Goal: Information Seeking & Learning: Learn about a topic

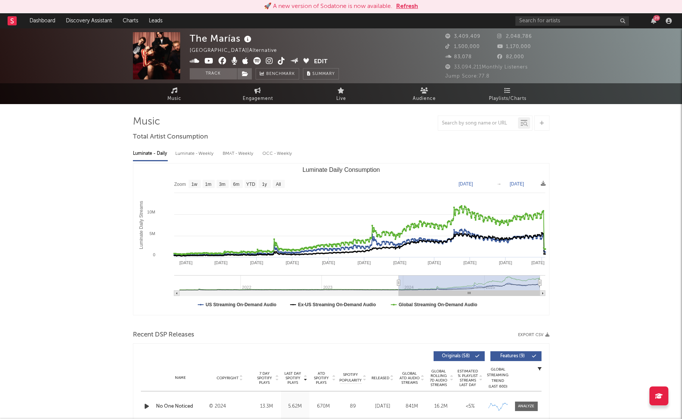
select select "6m"
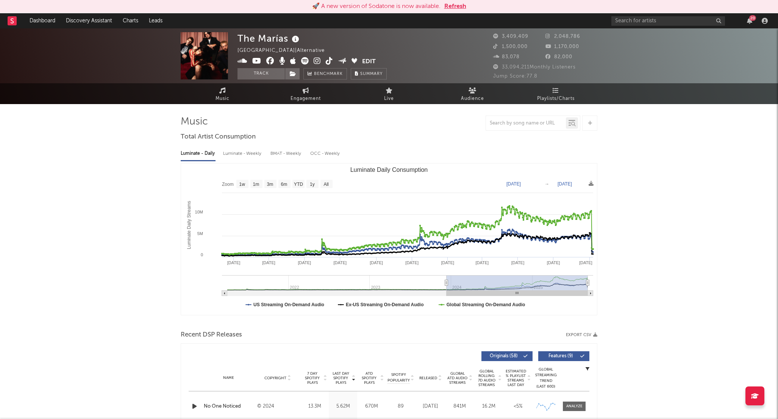
click at [457, 8] on button "Refresh" at bounding box center [455, 6] width 22 height 9
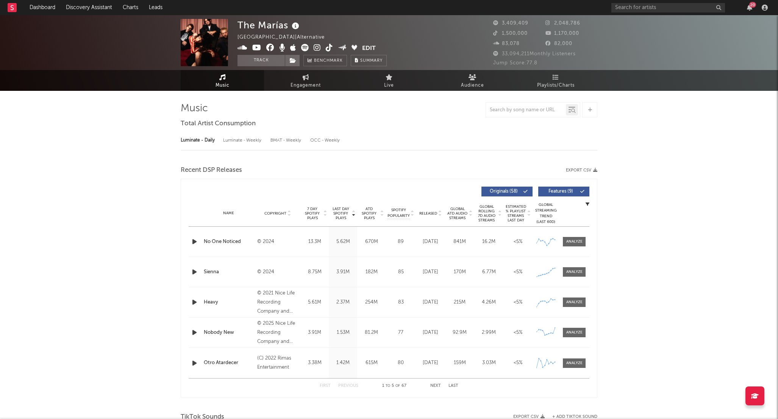
select select "6m"
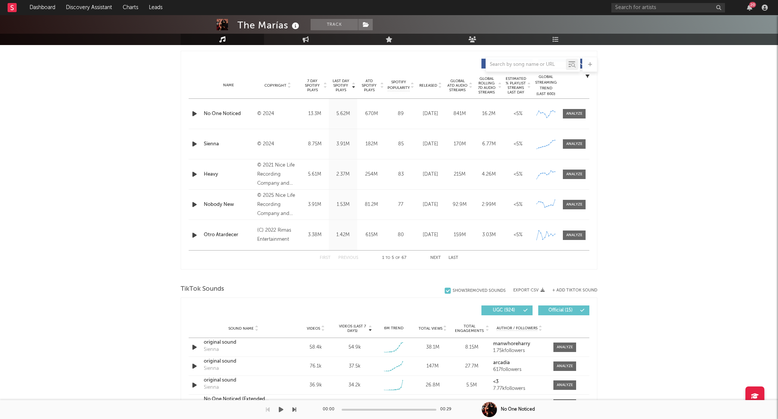
scroll to position [278, 0]
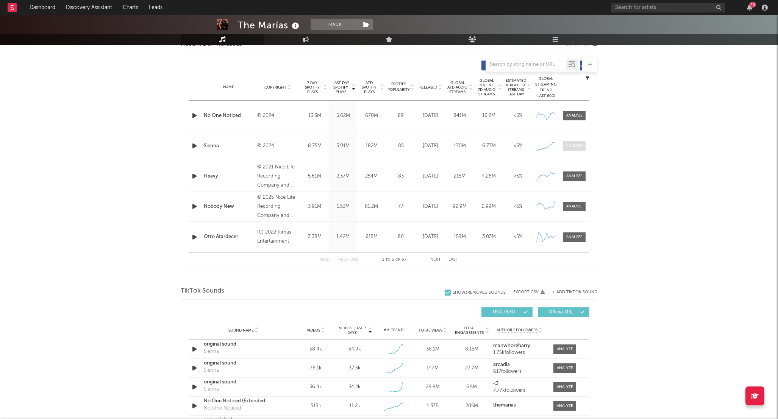
click at [574, 146] on div at bounding box center [574, 146] width 16 height 6
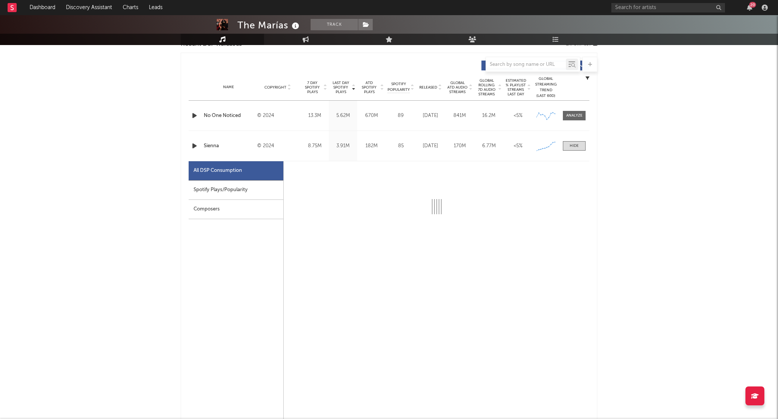
select select "6m"
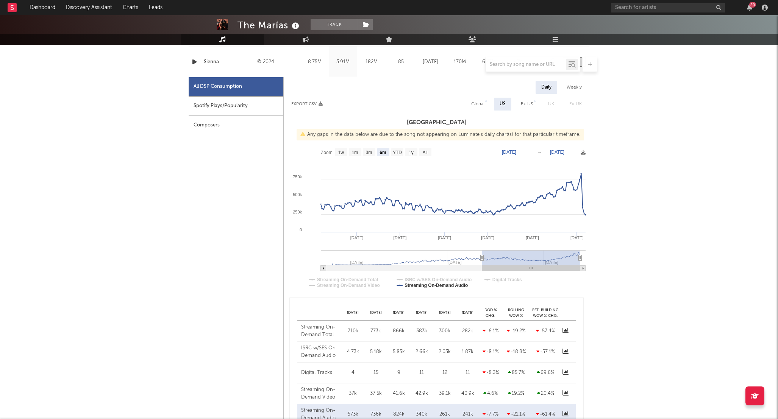
scroll to position [378, 0]
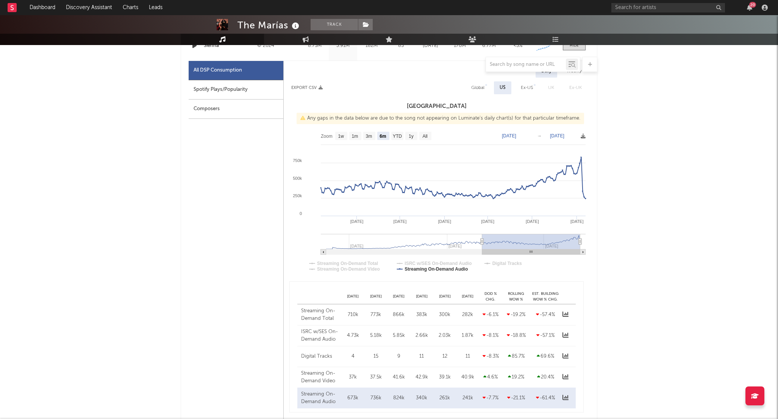
type input "2024-06-30"
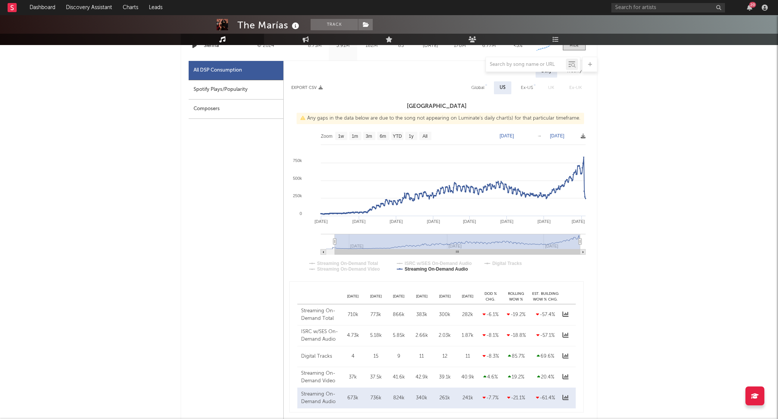
select select "All"
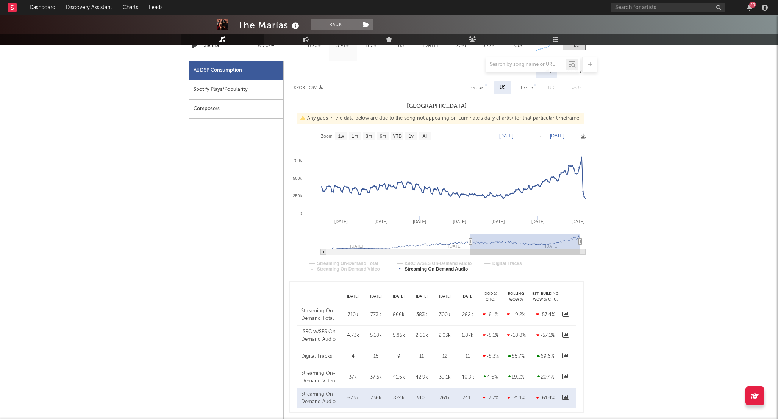
type input "2025-02-27"
select select "6m"
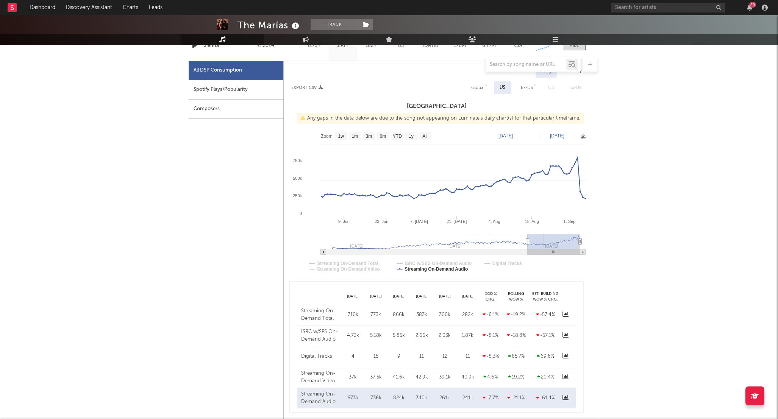
type input "2025-03-25"
select select "6m"
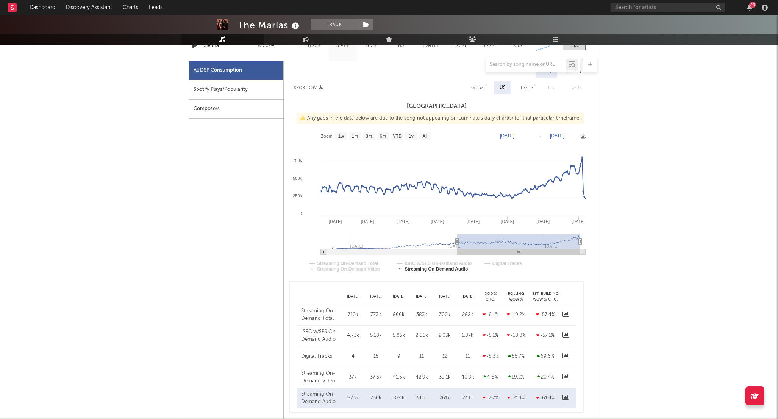
type input "2025-02-27"
select select "6m"
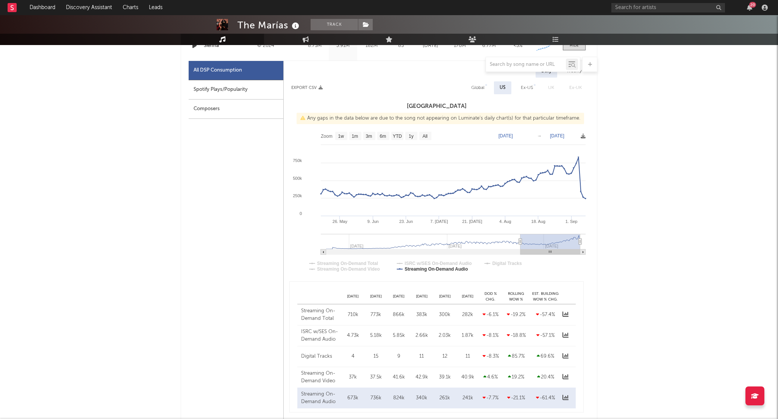
type input "2025-06-03"
select select "3m"
drag, startPoint x: 483, startPoint y: 244, endPoint x: 538, endPoint y: 233, distance: 55.8
click at [538, 233] on icon "Created with Highcharts 10.3.3 30. Jun 14. Jul 28. Jul 11. Aug 25. Aug Jan '25 …" at bounding box center [437, 204] width 306 height 152
type input "2025-06-15"
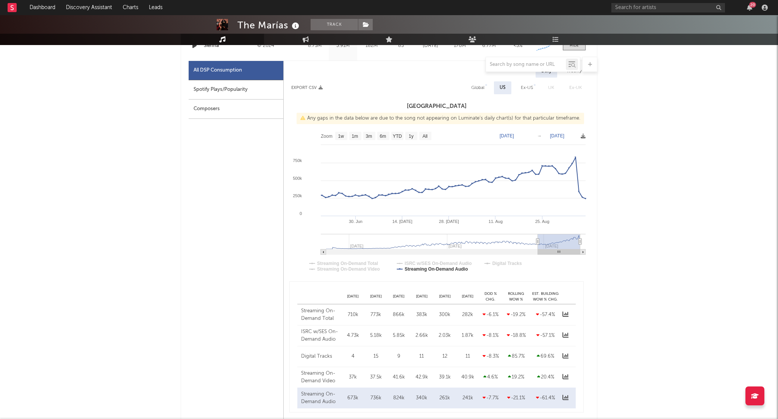
select select "3m"
type input "2025-03-24"
select select "6m"
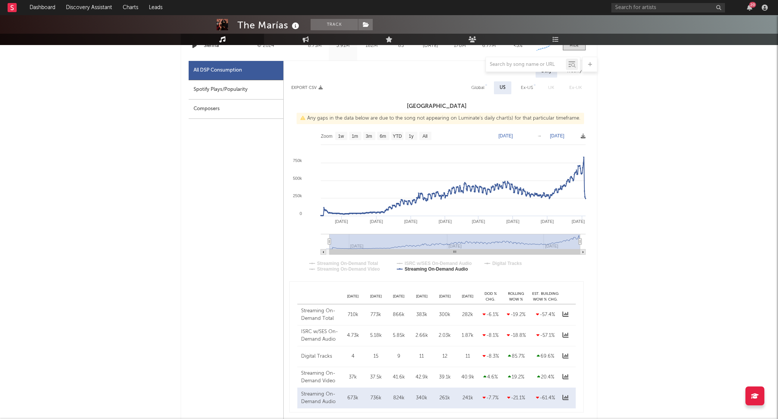
type input "2024-05-21"
select select "All"
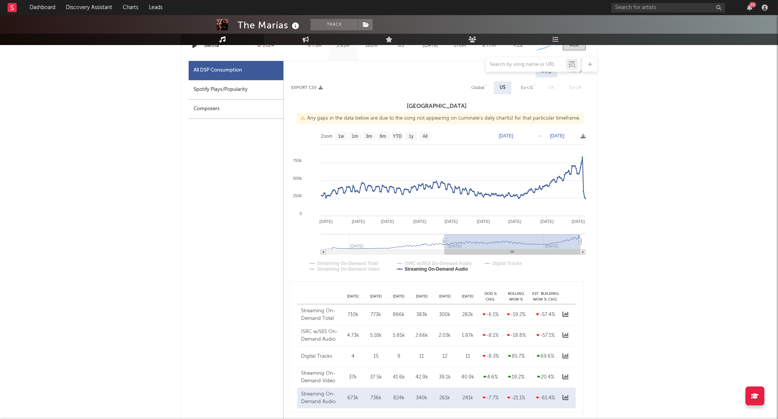
type input "2025-03-04"
select select "6m"
type input "2025-05-29"
select select "3m"
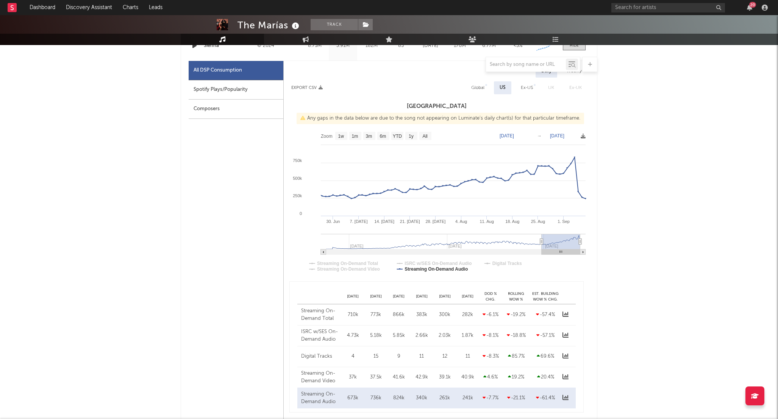
type input "2025-08-06"
select select "1m"
type input "2025-05-17"
select select "6m"
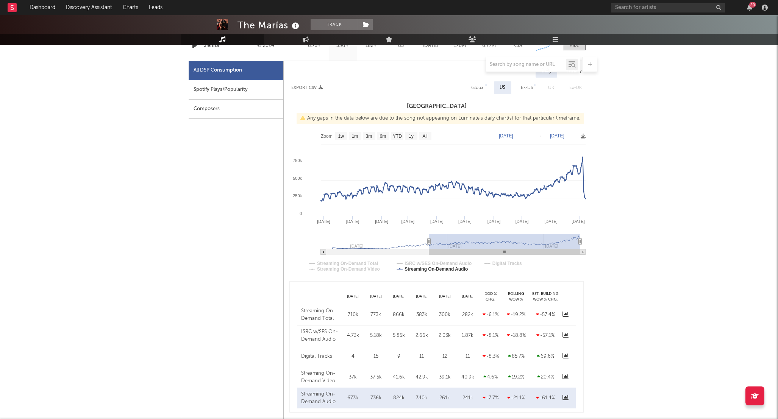
drag, startPoint x: 536, startPoint y: 241, endPoint x: 433, endPoint y: 240, distance: 102.3
click at [430, 239] on icon at bounding box center [429, 242] width 3 height 6
type input "2024-11-28"
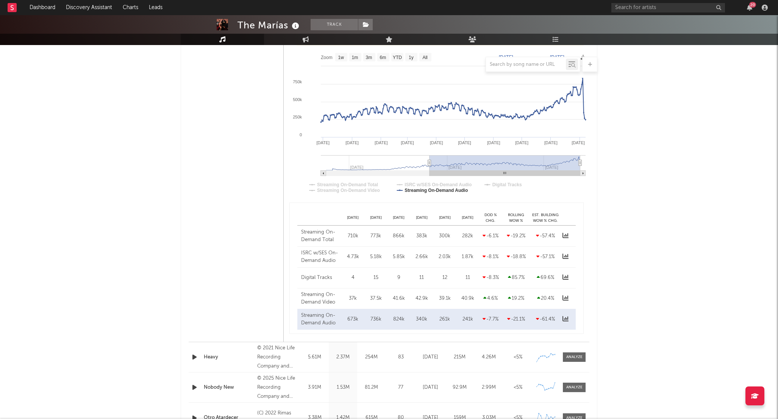
scroll to position [458, 0]
